Goal: Browse casually

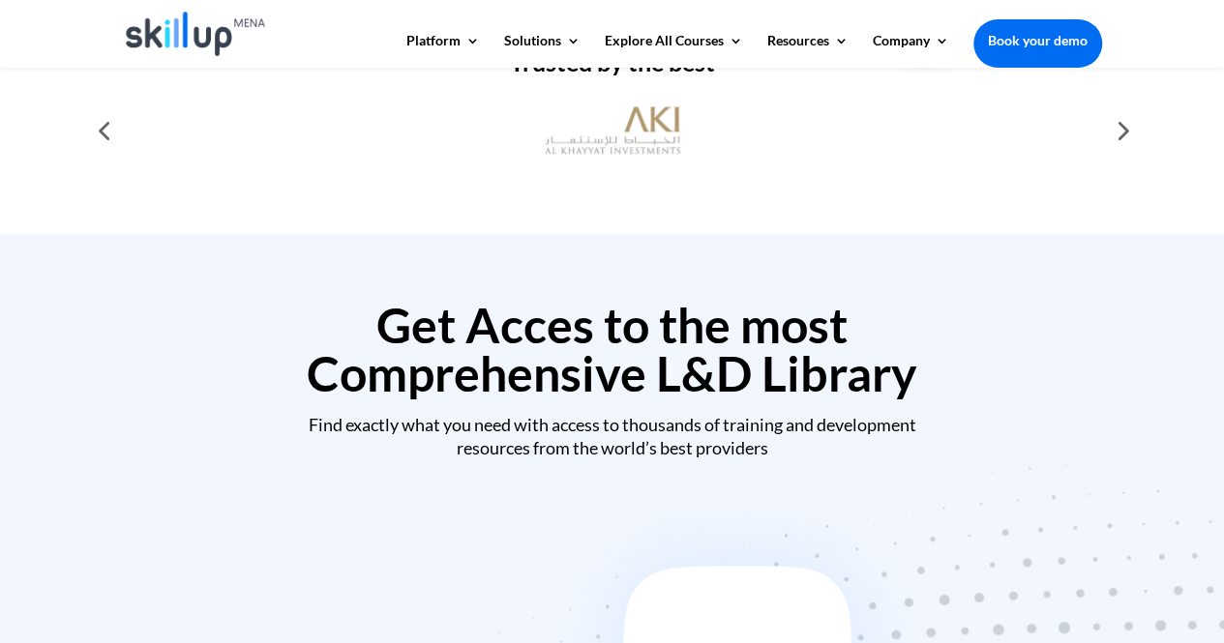
scroll to position [574, 0]
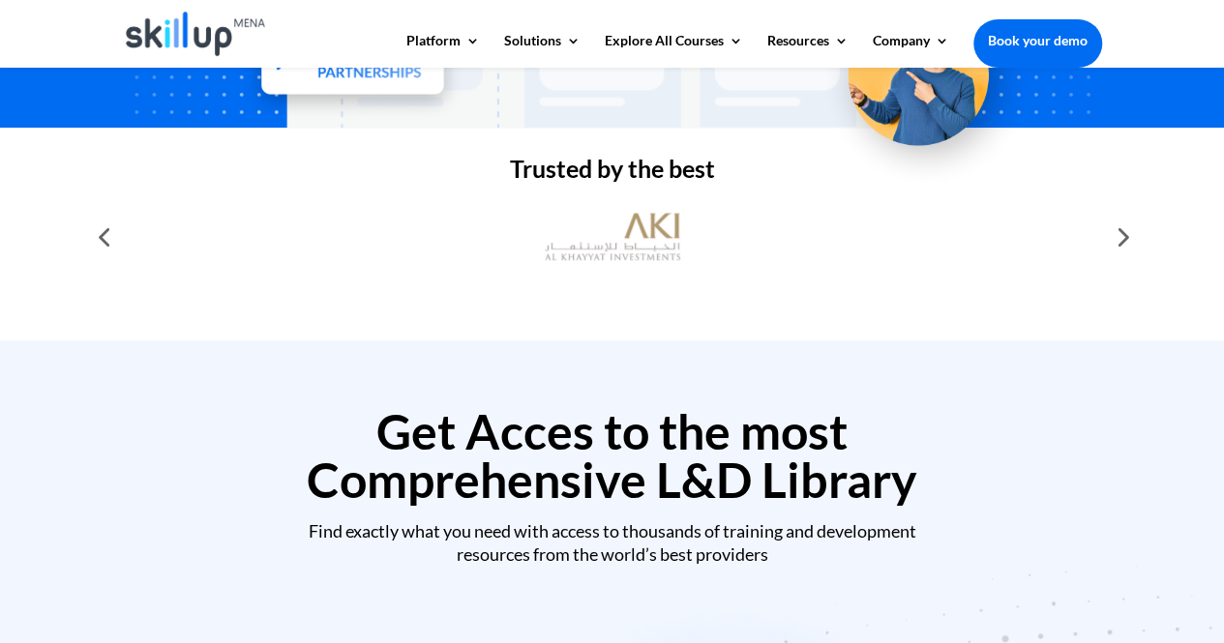
click at [1121, 231] on div at bounding box center [1121, 237] width 39 height 39
click at [1120, 238] on div at bounding box center [1121, 237] width 39 height 39
click at [108, 243] on div at bounding box center [103, 237] width 39 height 39
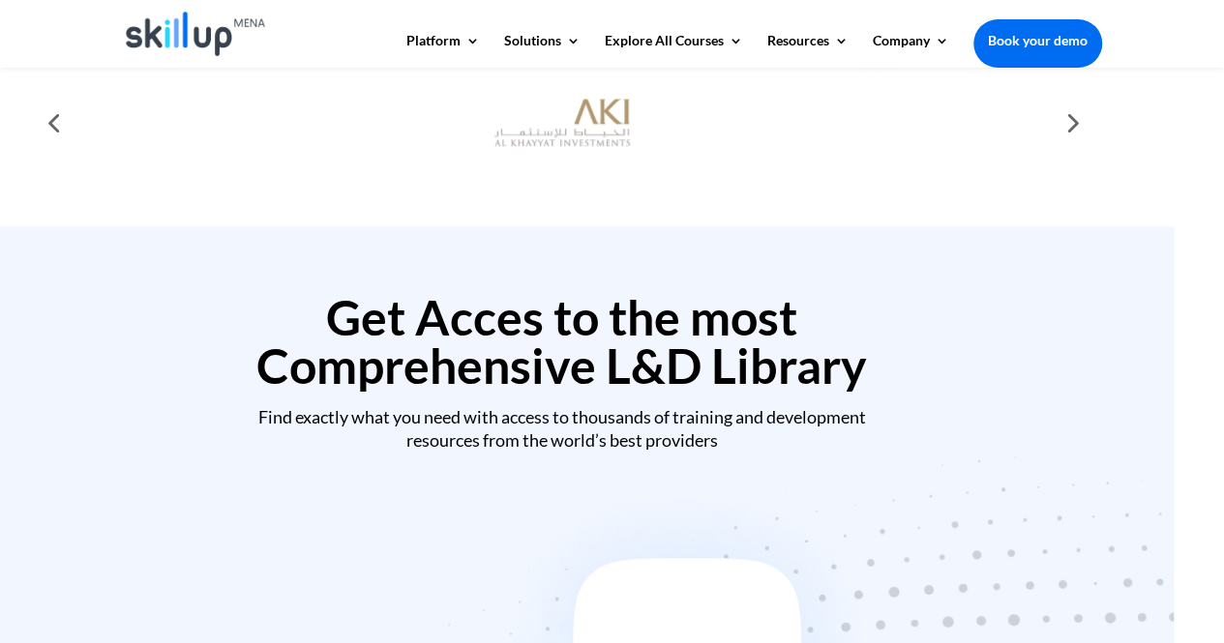
scroll to position [388, 0]
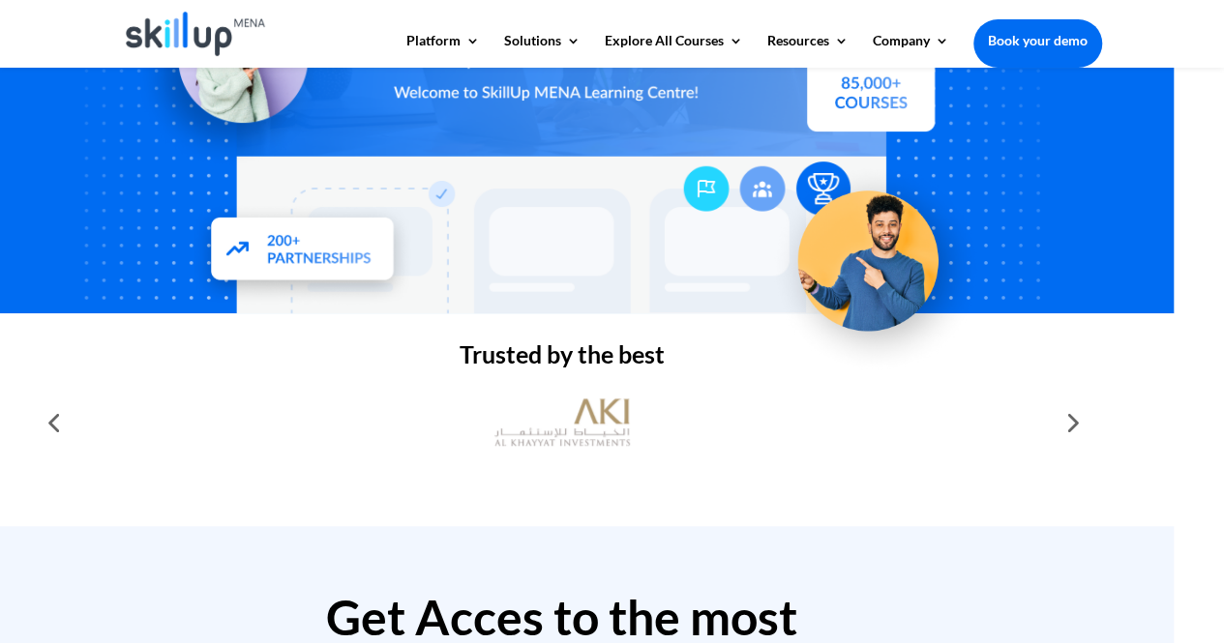
click at [1072, 416] on div at bounding box center [1071, 422] width 39 height 39
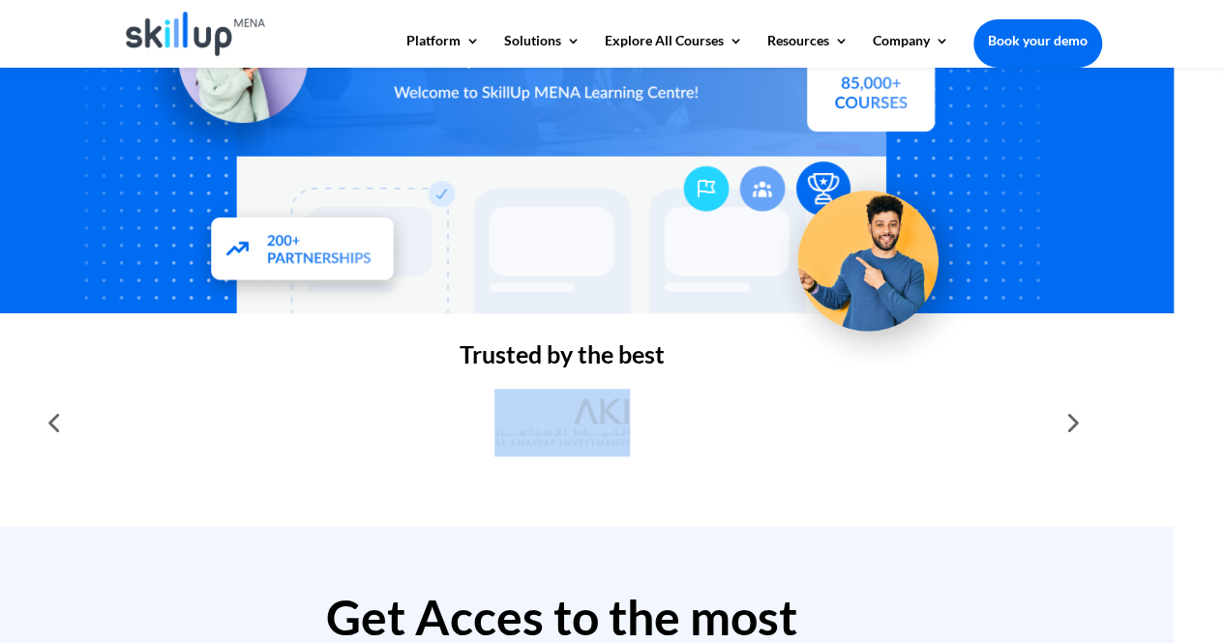
click at [1072, 416] on div at bounding box center [1071, 422] width 39 height 39
click at [457, 440] on div at bounding box center [562, 423] width 979 height 68
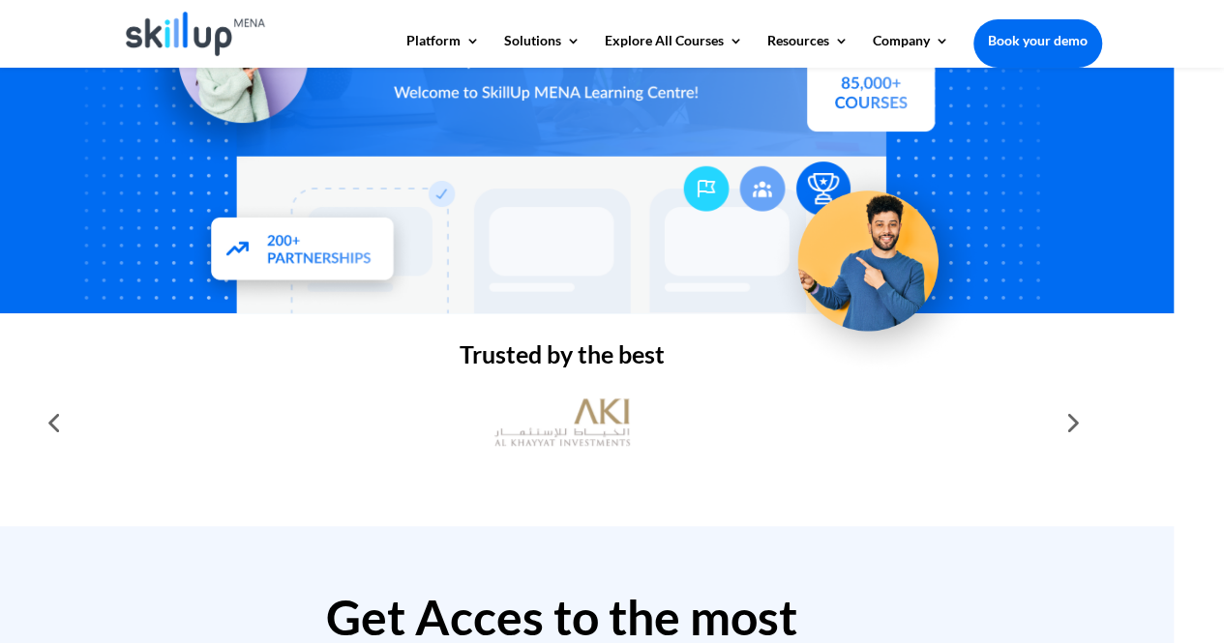
click at [58, 423] on div at bounding box center [53, 422] width 39 height 39
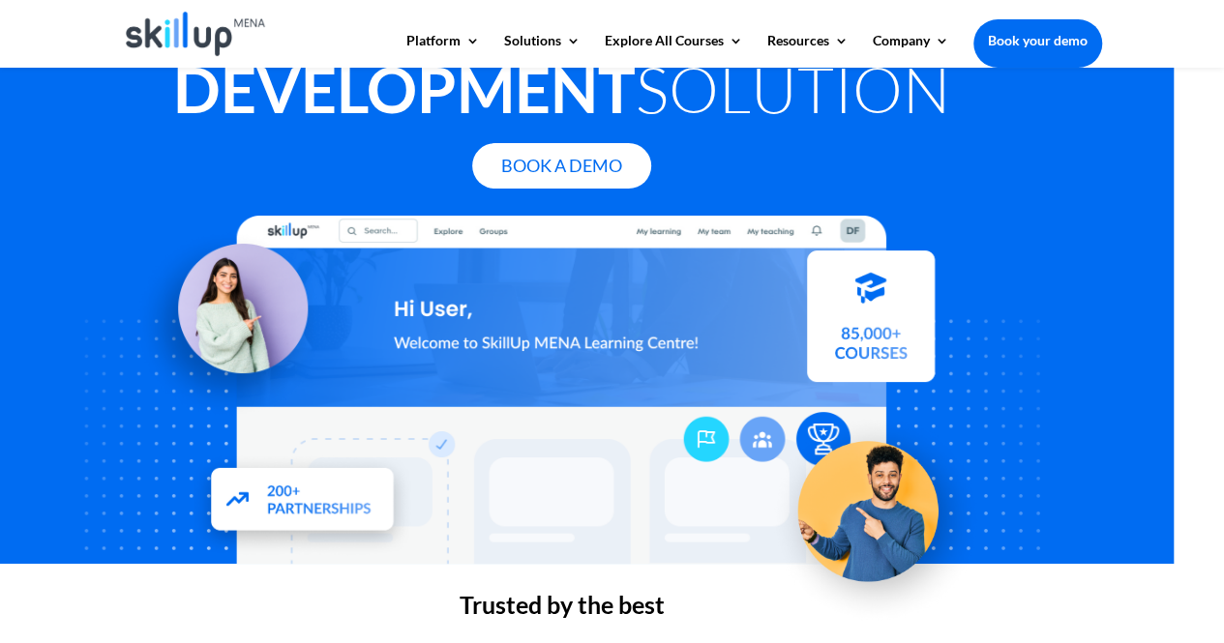
scroll to position [0, 0]
